Goal: Information Seeking & Learning: Learn about a topic

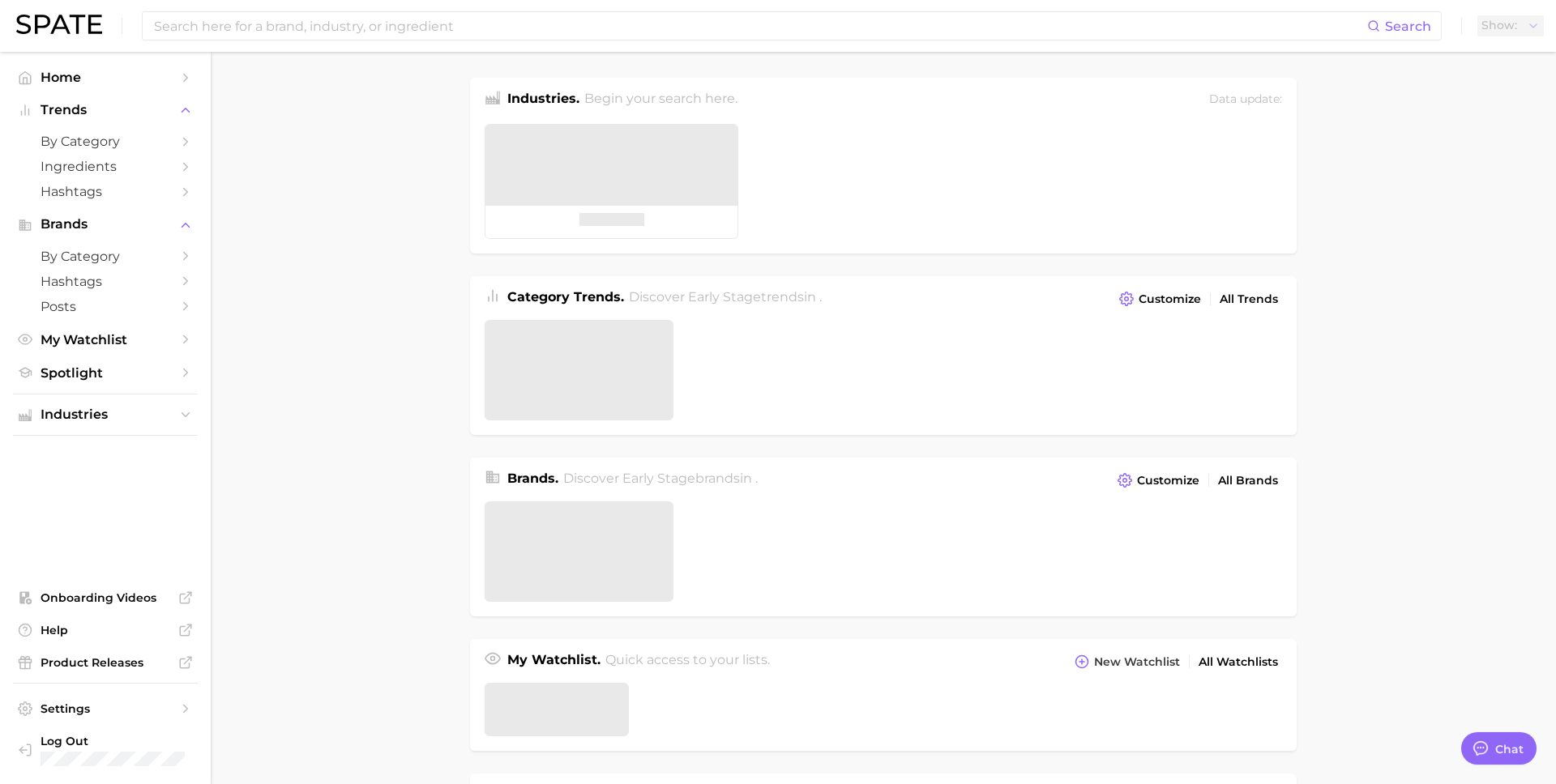
type textarea "x"
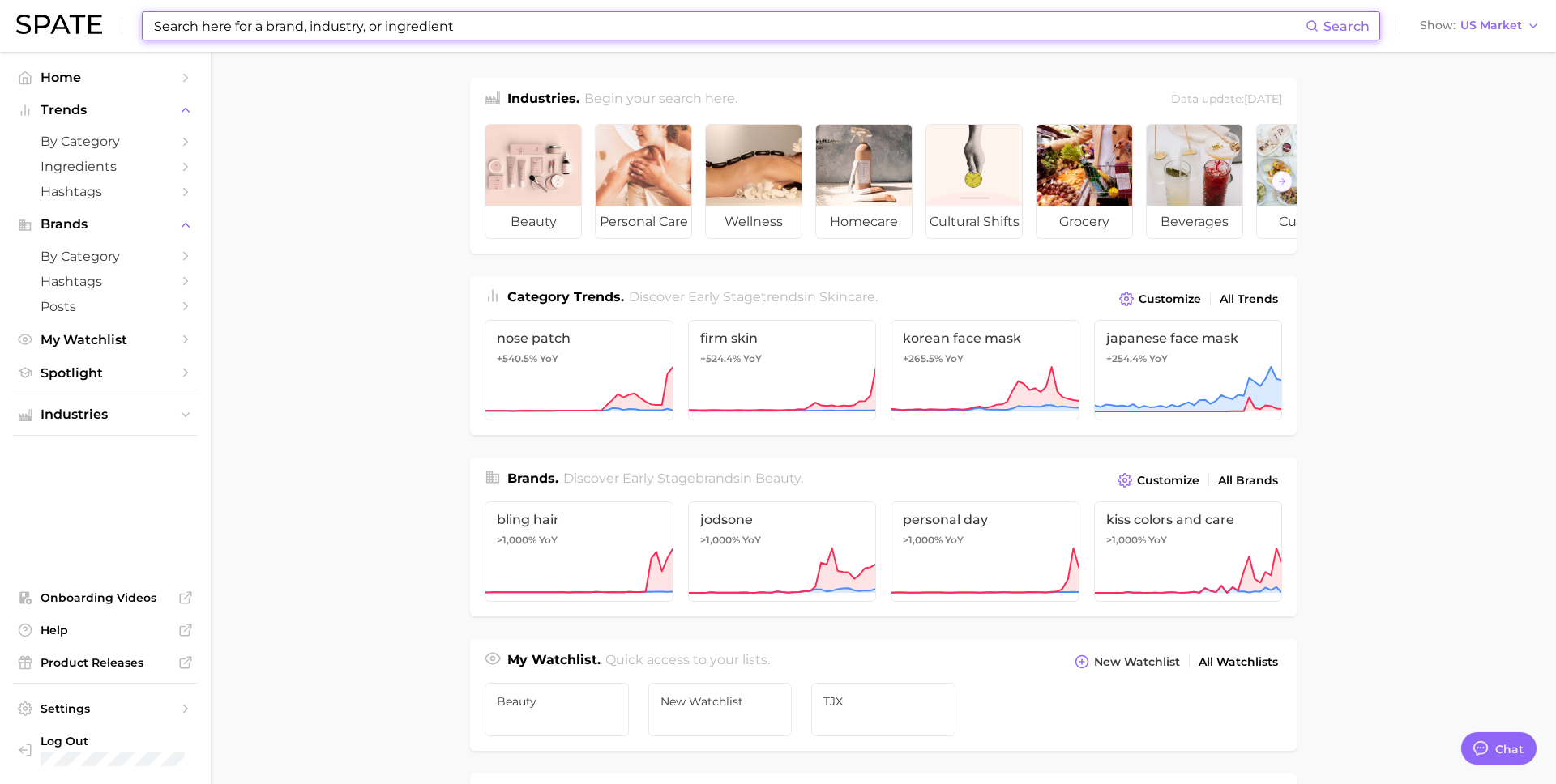
click at [376, 34] on input at bounding box center [729, 25] width 1153 height 27
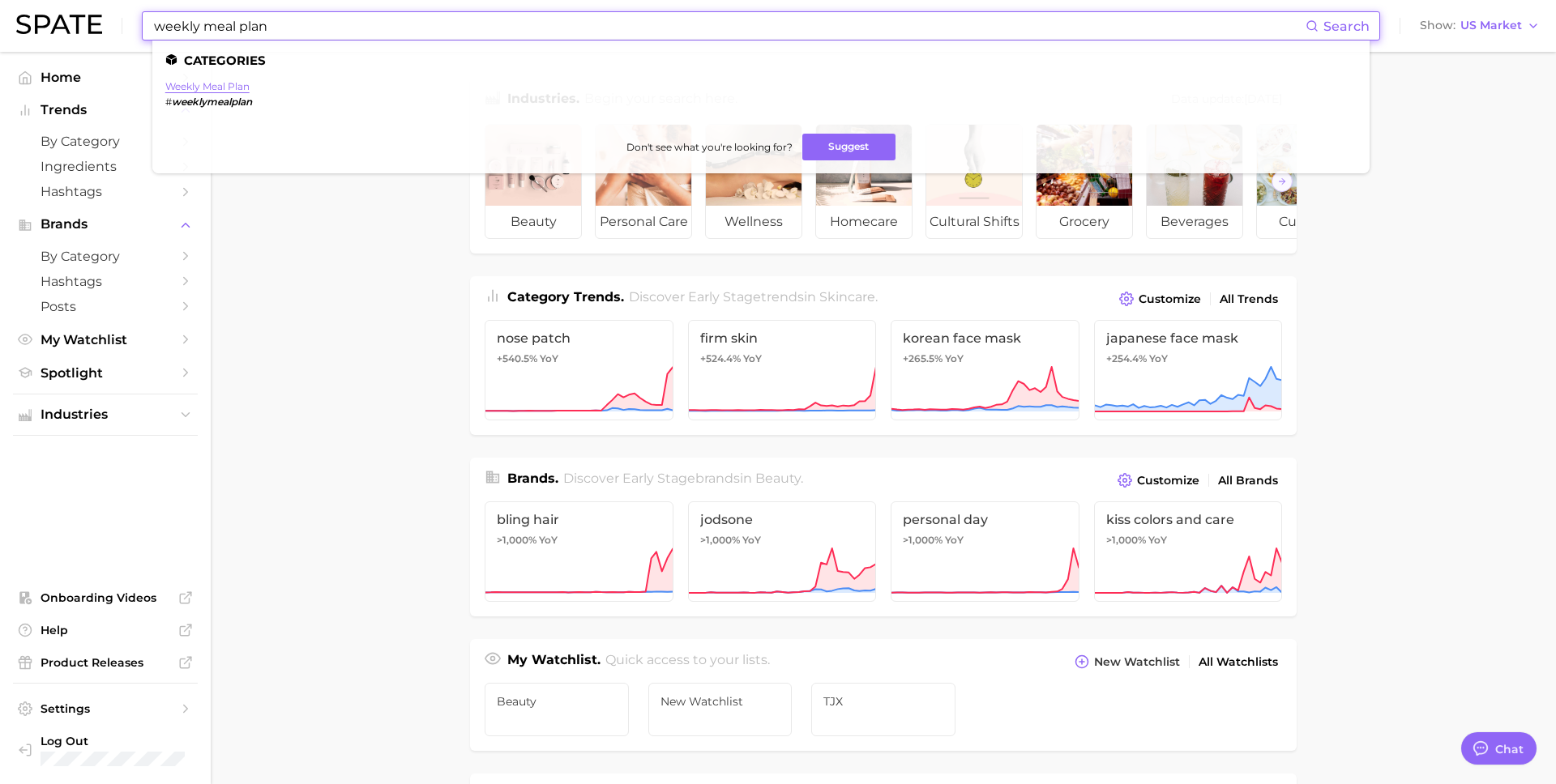
type input "weekly meal plan"
click at [236, 85] on link "weekly meal plan" at bounding box center [207, 86] width 85 height 12
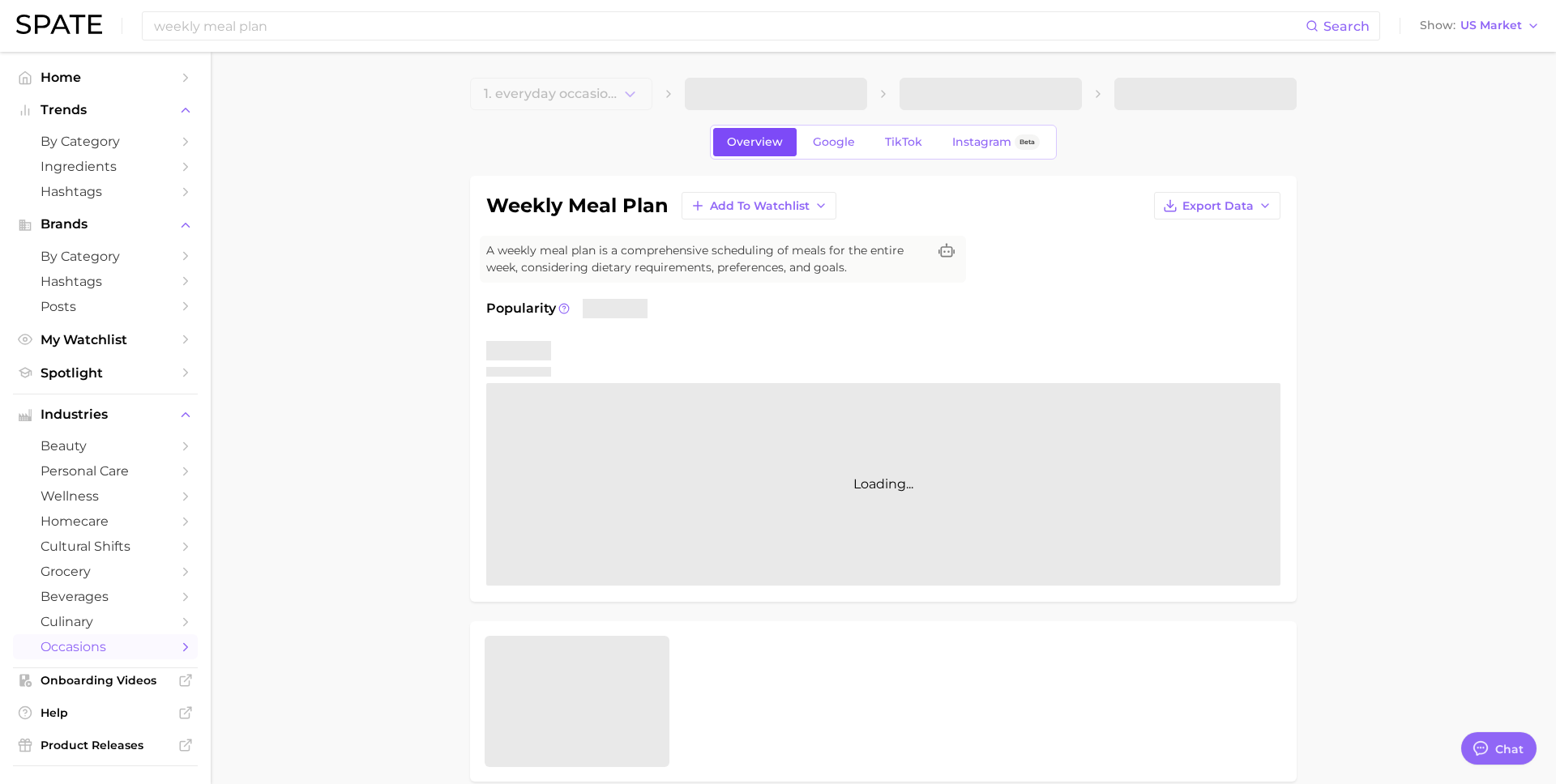
type textarea "x"
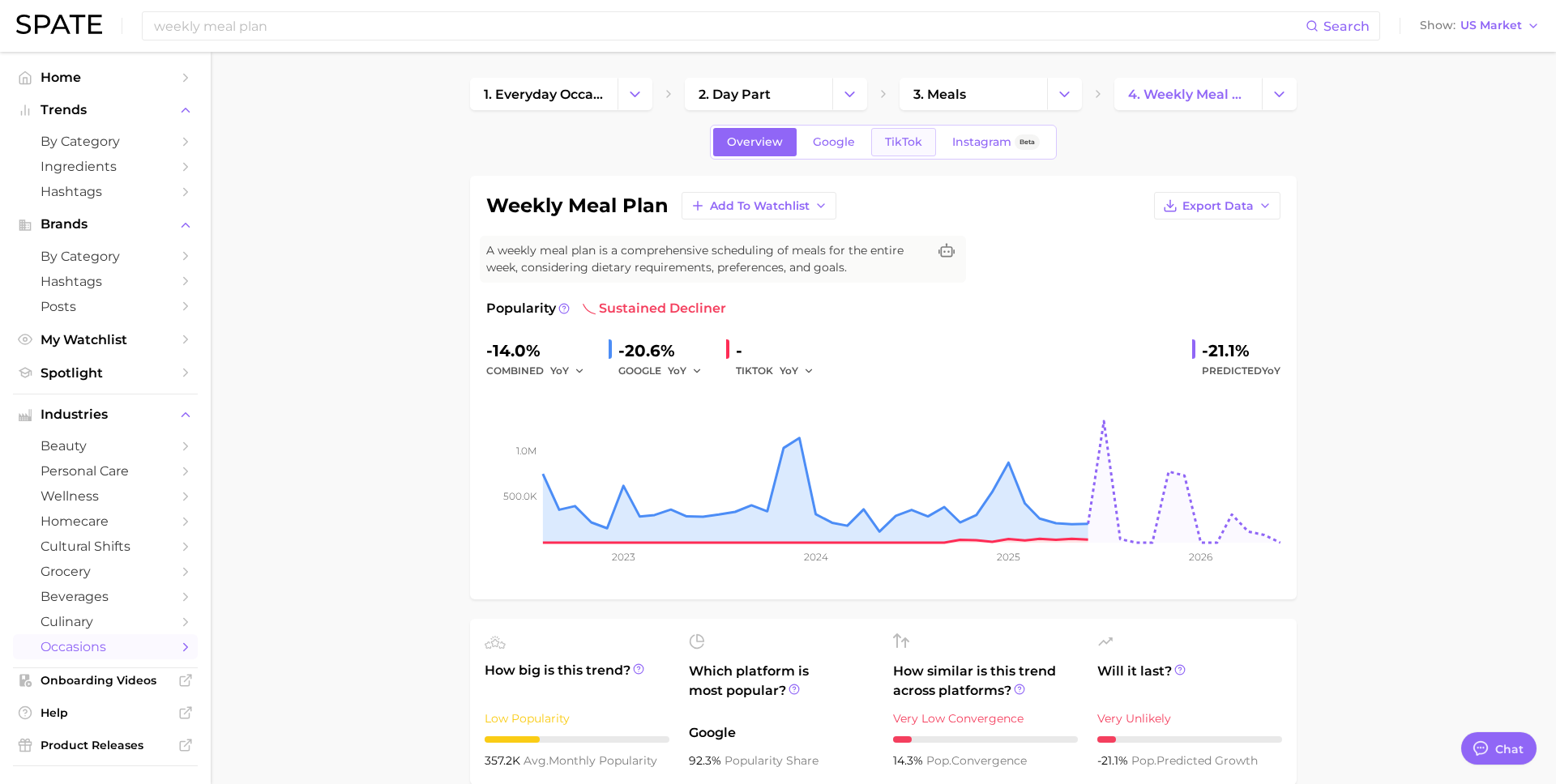
click at [909, 143] on span "TikTok" at bounding box center [903, 142] width 37 height 14
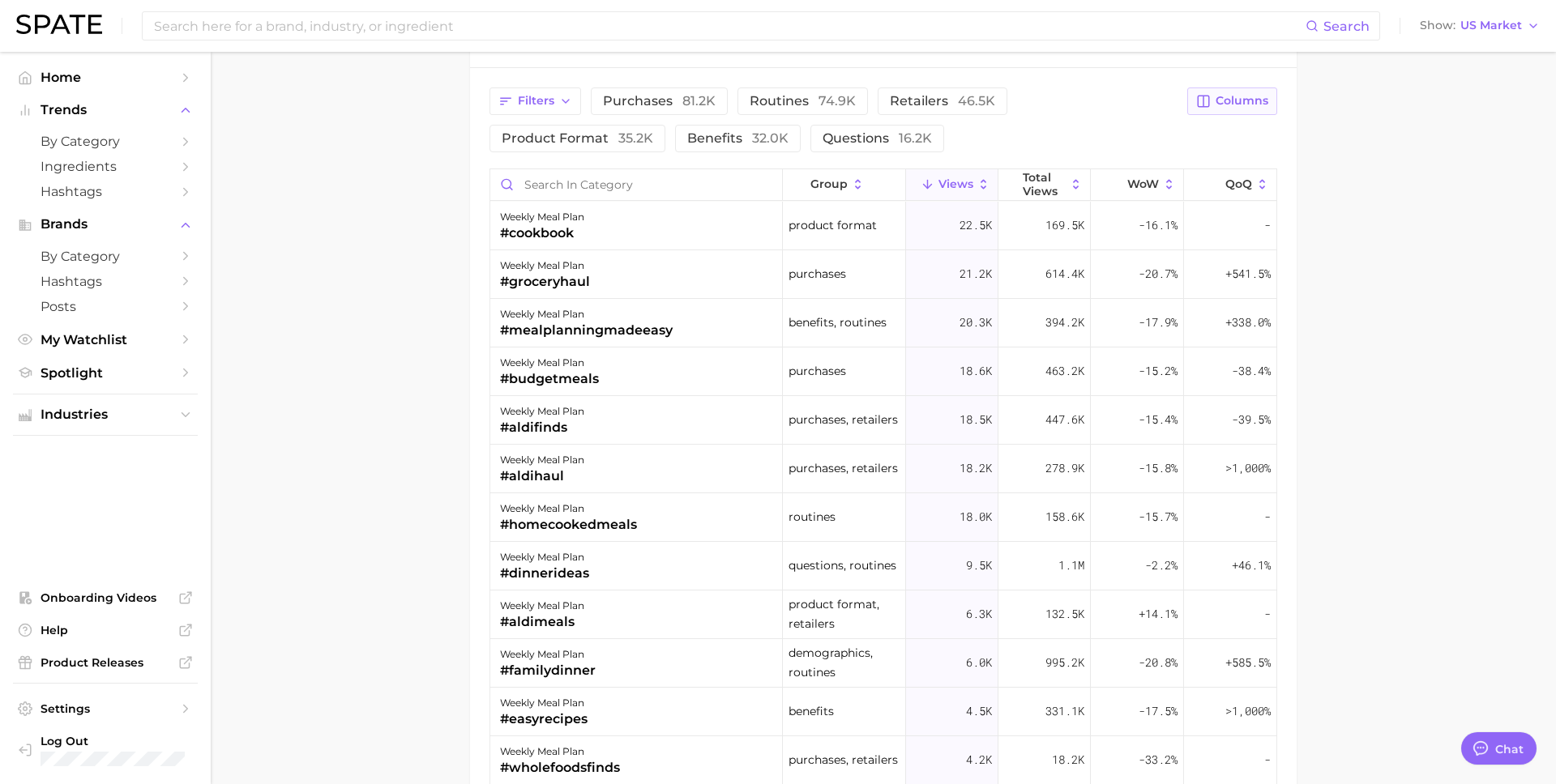
click at [1233, 107] on span "Columns" at bounding box center [1242, 101] width 53 height 14
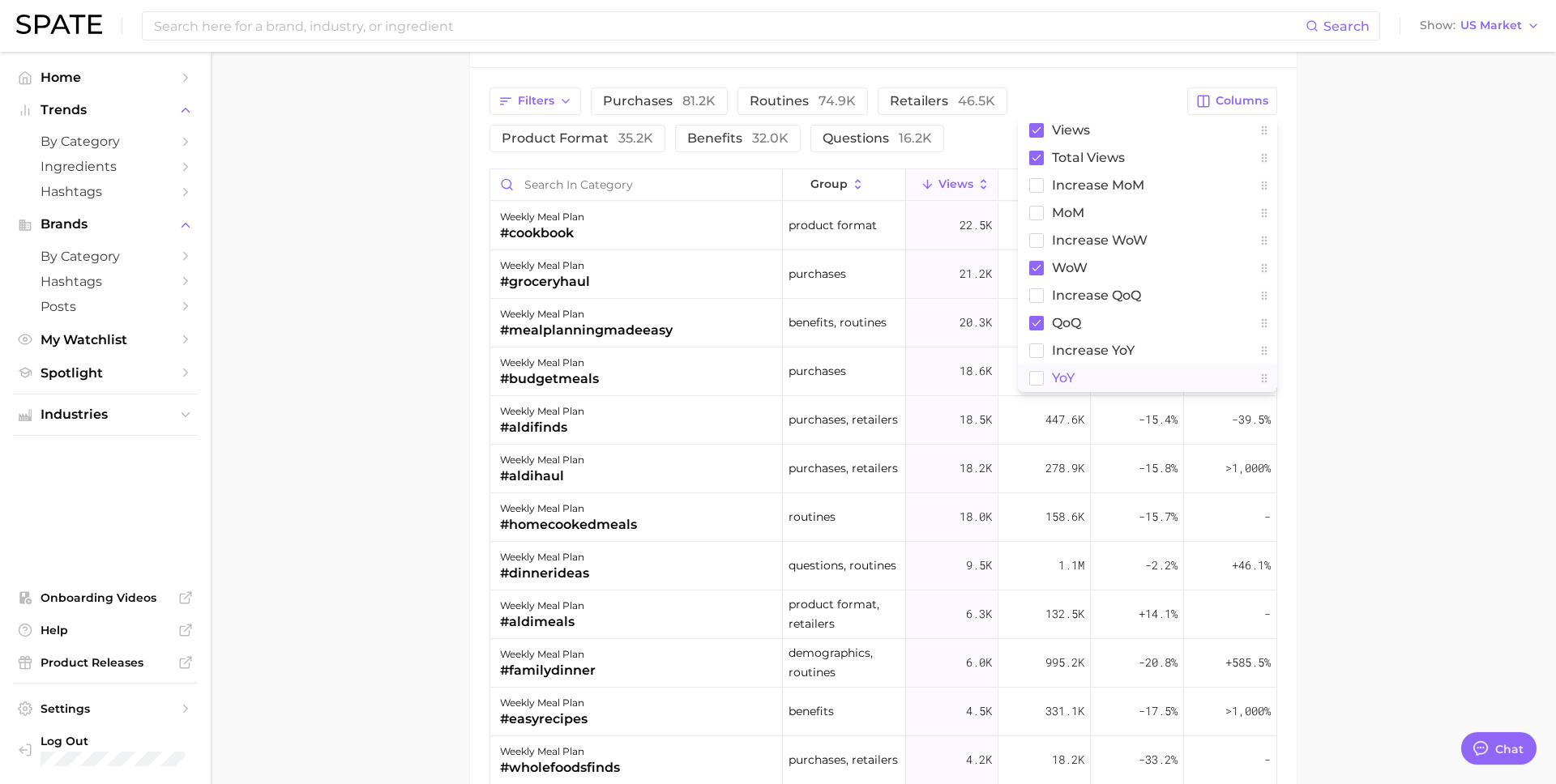
click at [1065, 372] on span "YoY" at bounding box center [1063, 377] width 22 height 14
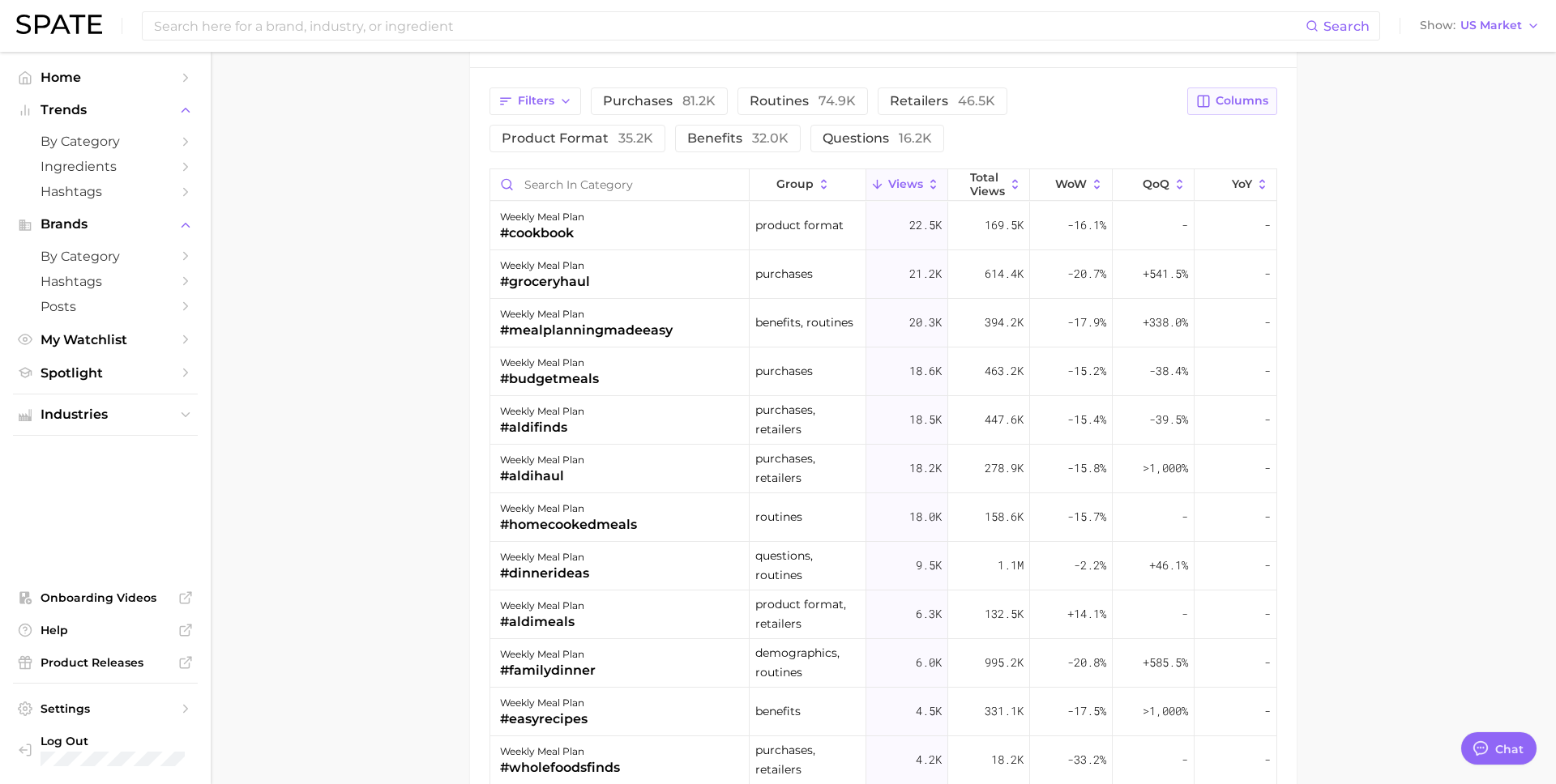
click at [1222, 97] on span "Columns" at bounding box center [1242, 101] width 53 height 14
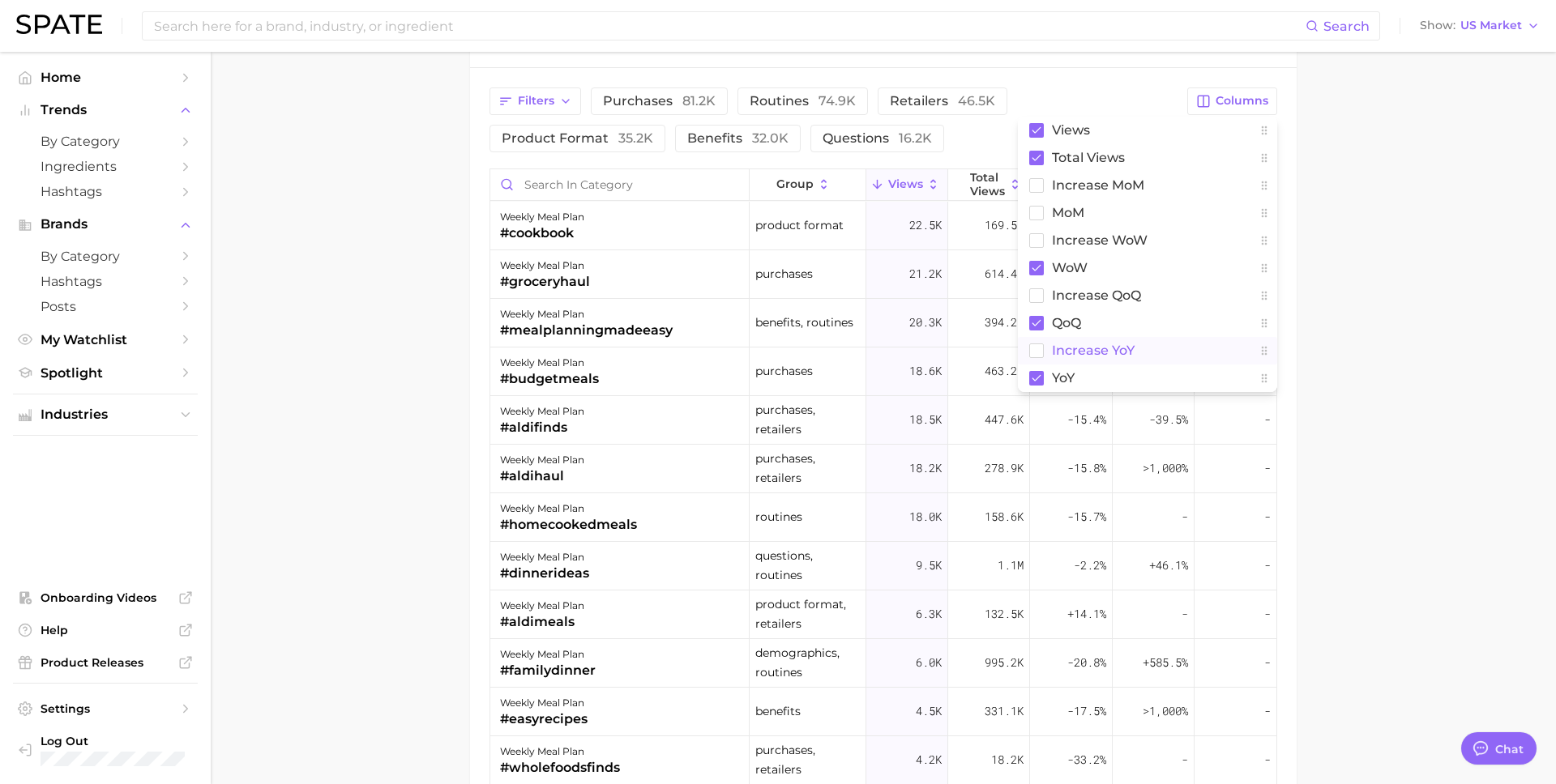
click at [1103, 346] on span "increase YoY" at bounding box center [1093, 350] width 83 height 14
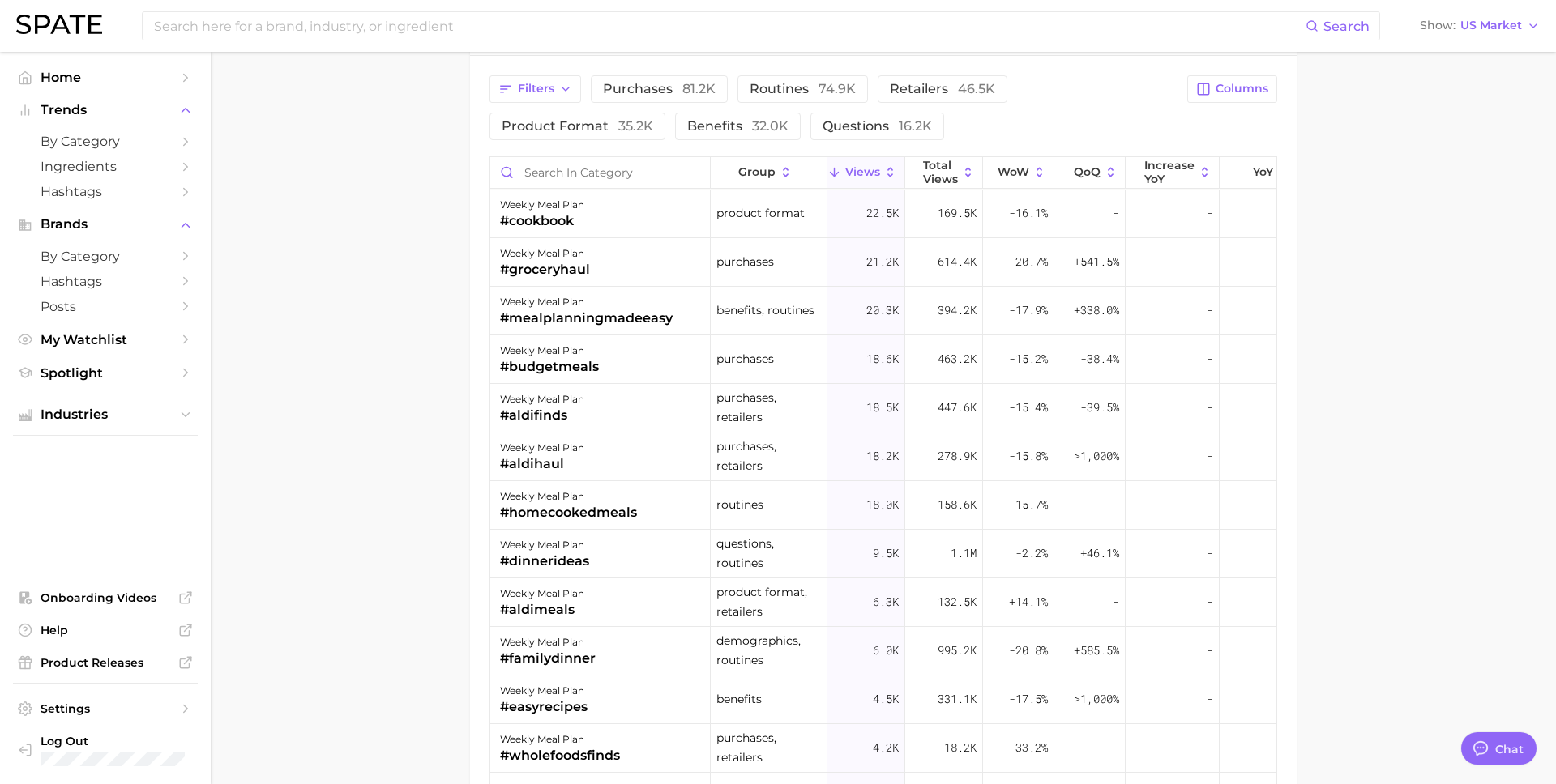
scroll to position [1349, 0]
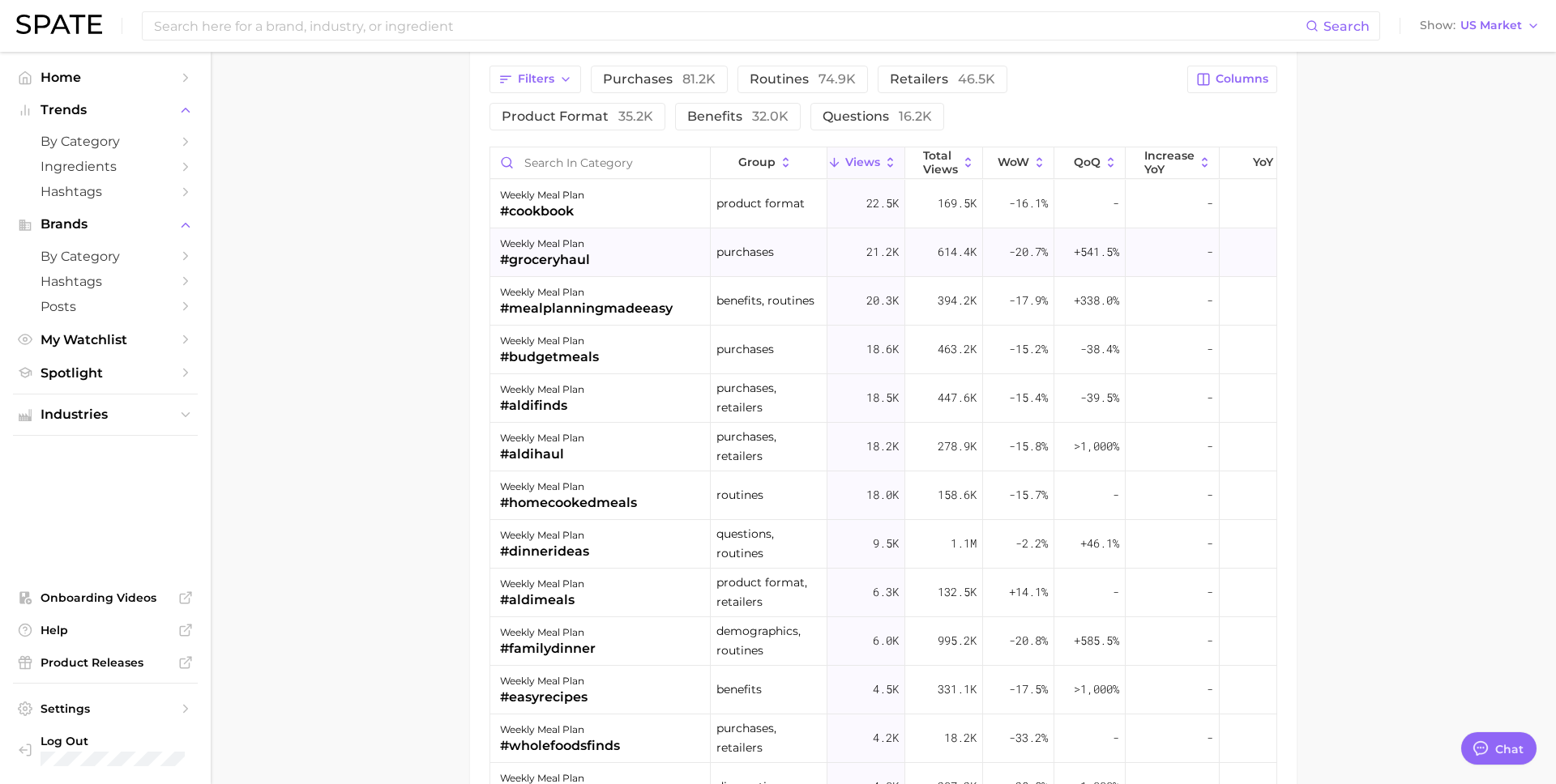
drag, startPoint x: 603, startPoint y: 257, endPoint x: 506, endPoint y: 260, distance: 97.0
click at [506, 260] on div "weekly meal plan #groceryhaul" at bounding box center [600, 253] width 221 height 49
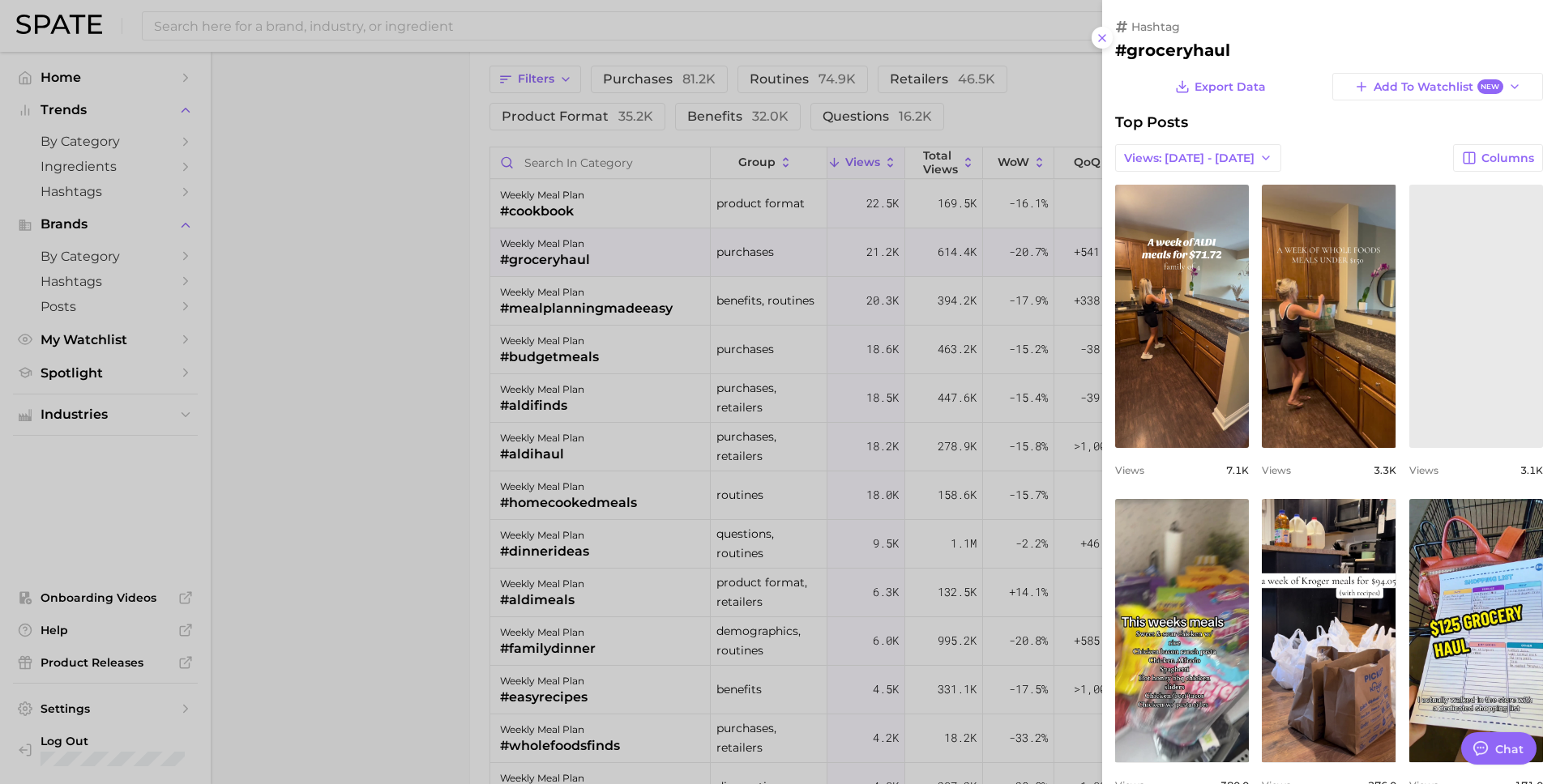
scroll to position [0, 0]
click at [835, 44] on div at bounding box center [778, 392] width 1556 height 784
